Goal: Information Seeking & Learning: Learn about a topic

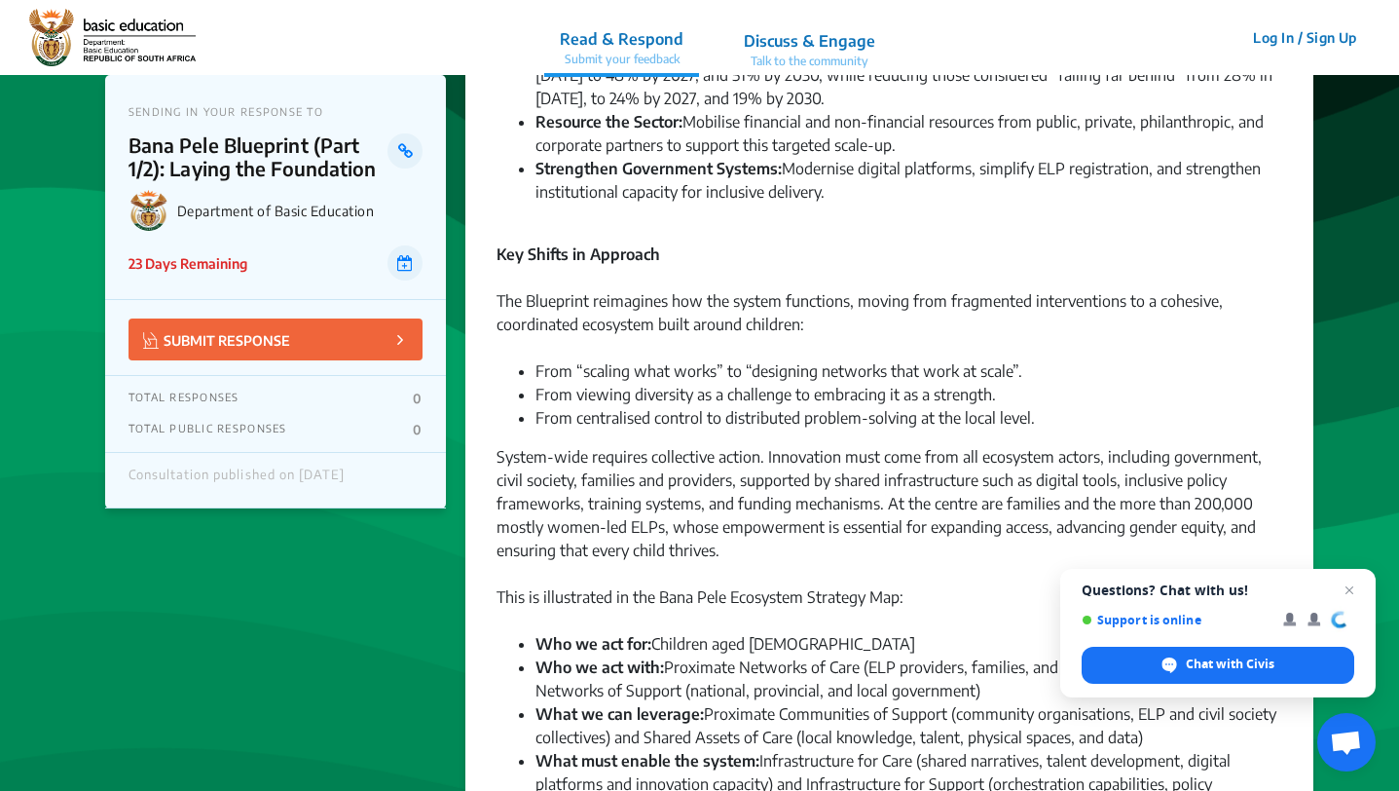
scroll to position [740, 0]
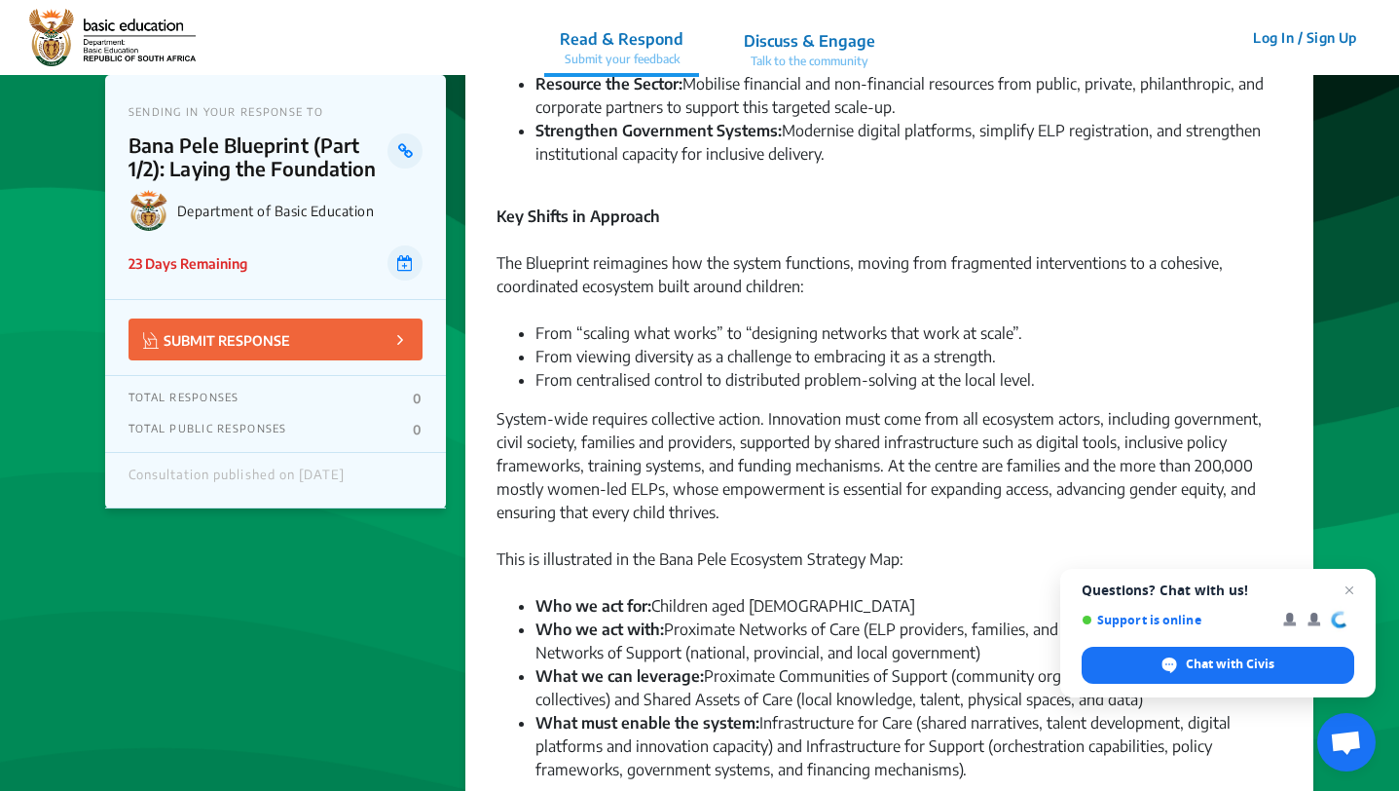
click at [627, 420] on div "System-wide requires collective action. Innovation must come from all ecosystem…" at bounding box center [890, 477] width 786 height 140
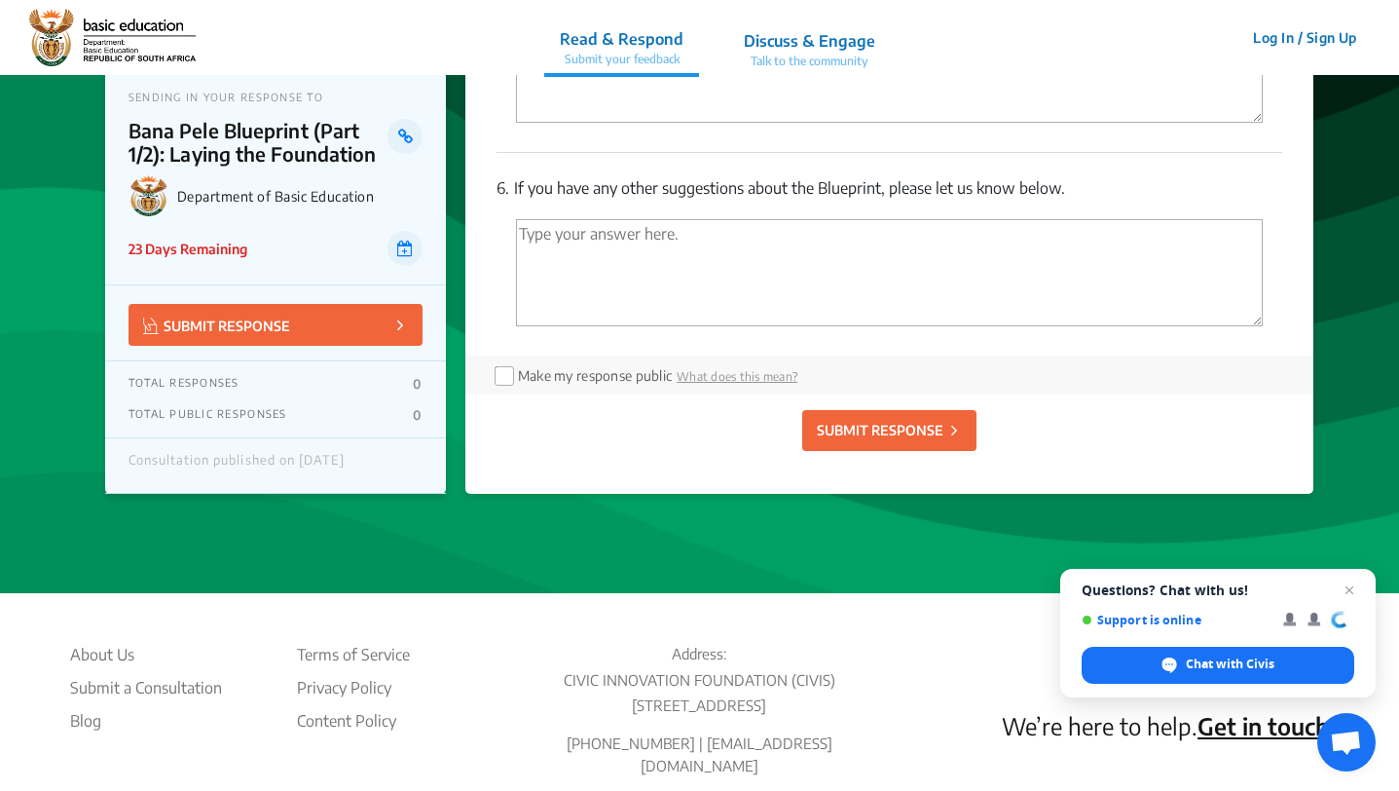
scroll to position [4407, 0]
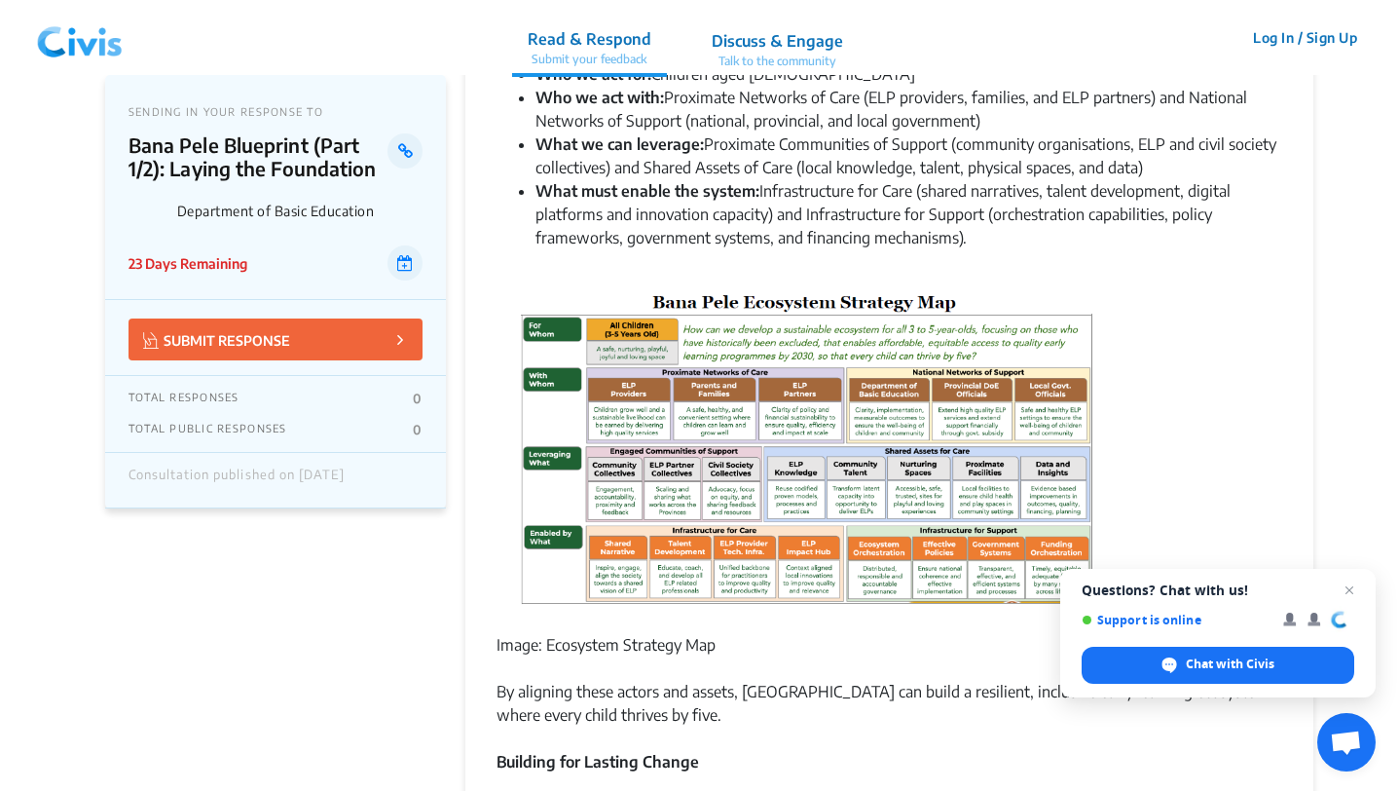
scroll to position [1285, 0]
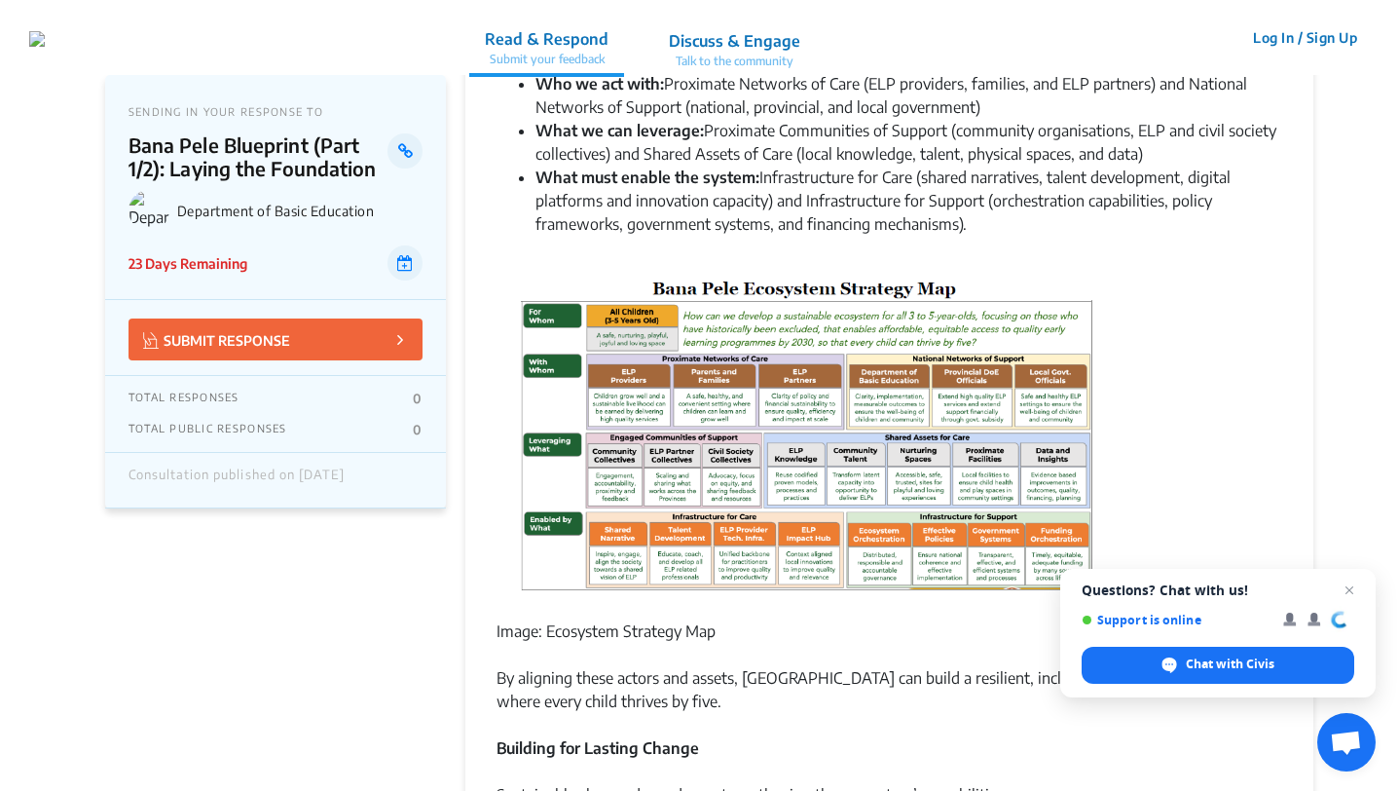
click at [710, 439] on img at bounding box center [808, 439] width 608 height 329
click at [797, 373] on img at bounding box center [808, 439] width 608 height 329
drag, startPoint x: 675, startPoint y: 256, endPoint x: 713, endPoint y: 353, distance: 104.5
click at [713, 353] on div "The Department of Basic Education (DBE) released the Bana Pele Shared Blueprint…" at bounding box center [890, 96] width 786 height 2432
copy div
